Goal: Navigation & Orientation: Find specific page/section

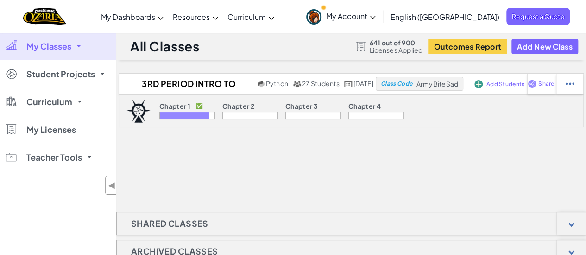
click at [76, 48] on link "My Classes" at bounding box center [58, 46] width 116 height 28
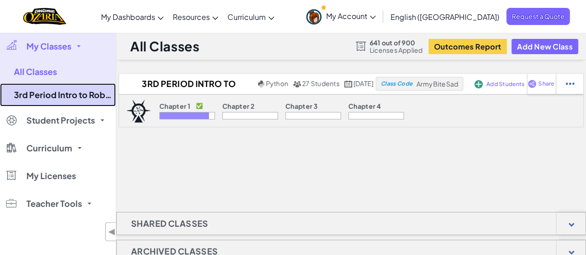
click at [44, 94] on link "3rd Period Intro to Robotics (2025-26 Q1)" at bounding box center [58, 94] width 116 height 23
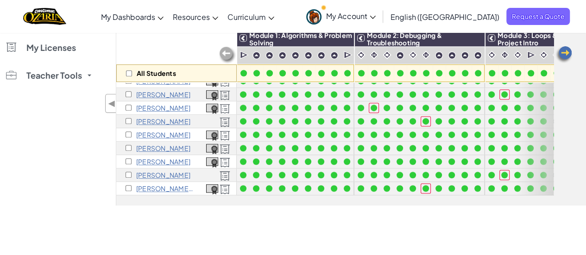
scroll to position [257, 0]
